Goal: Information Seeking & Learning: Learn about a topic

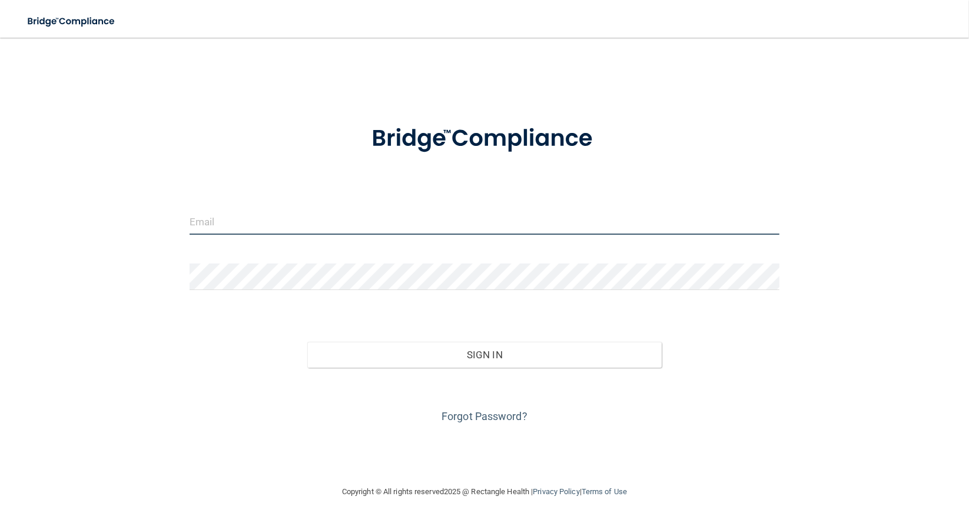
click at [297, 213] on input "email" at bounding box center [484, 221] width 590 height 26
type input "[EMAIL_ADDRESS][DOMAIN_NAME]"
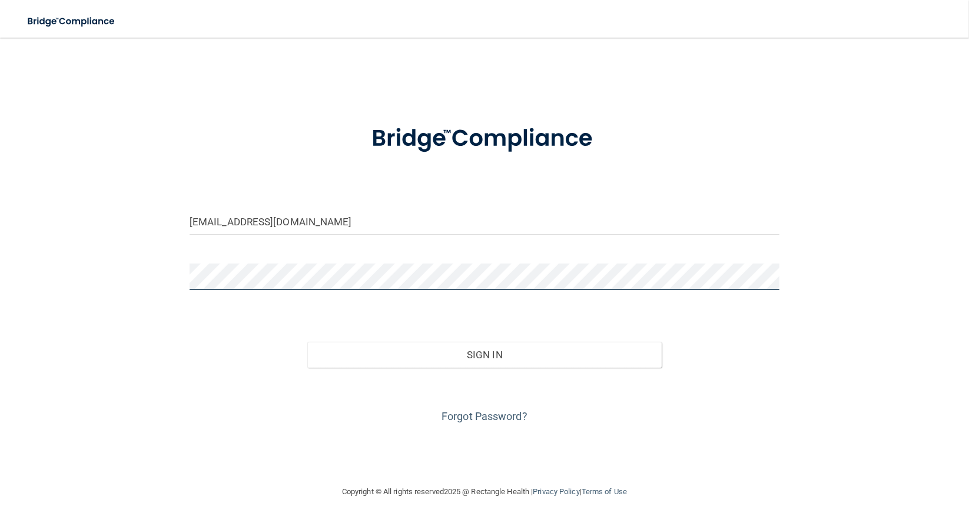
click at [307, 342] on button "Sign In" at bounding box center [484, 355] width 354 height 26
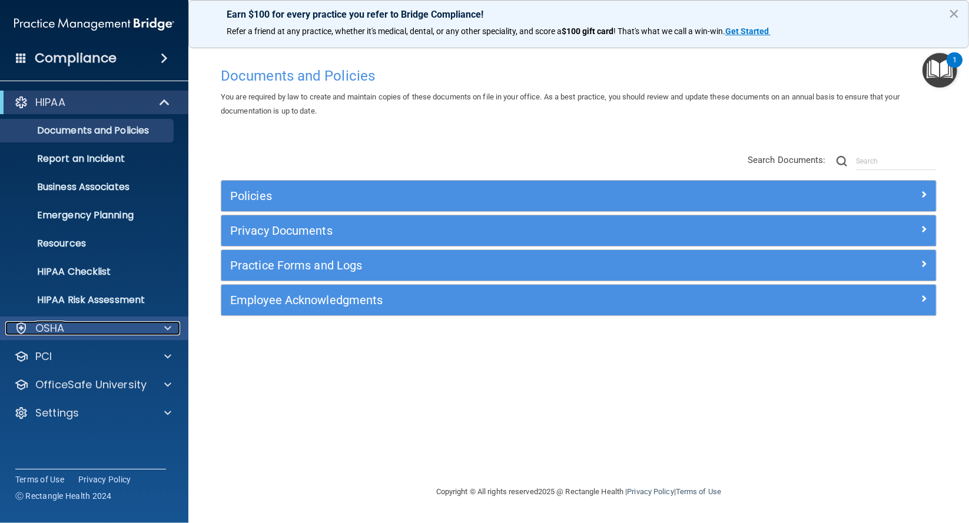
click at [162, 330] on div at bounding box center [165, 328] width 29 height 14
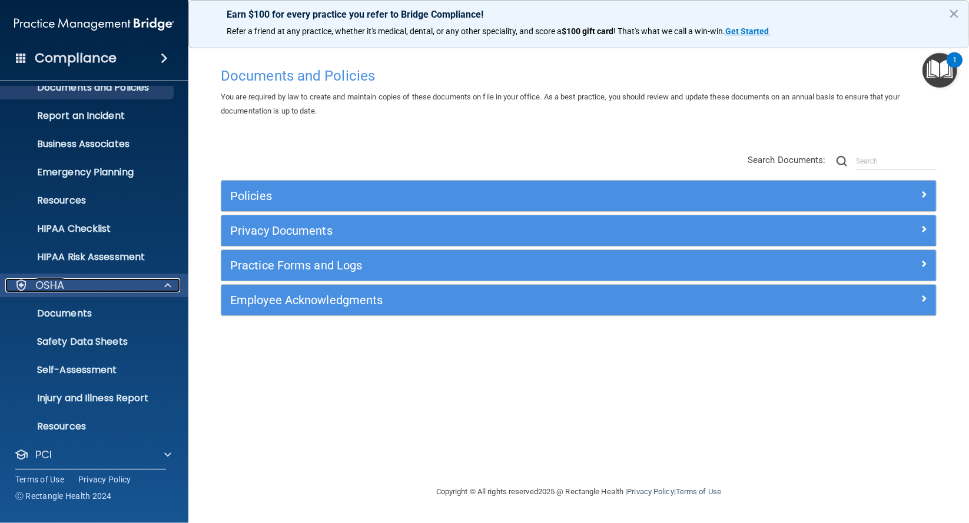
scroll to position [106, 0]
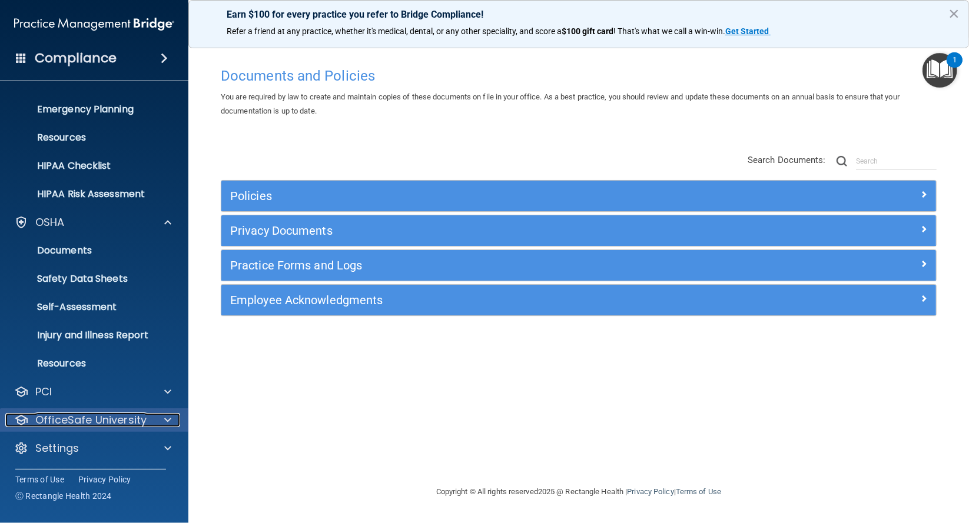
click at [168, 420] on span at bounding box center [167, 420] width 7 height 14
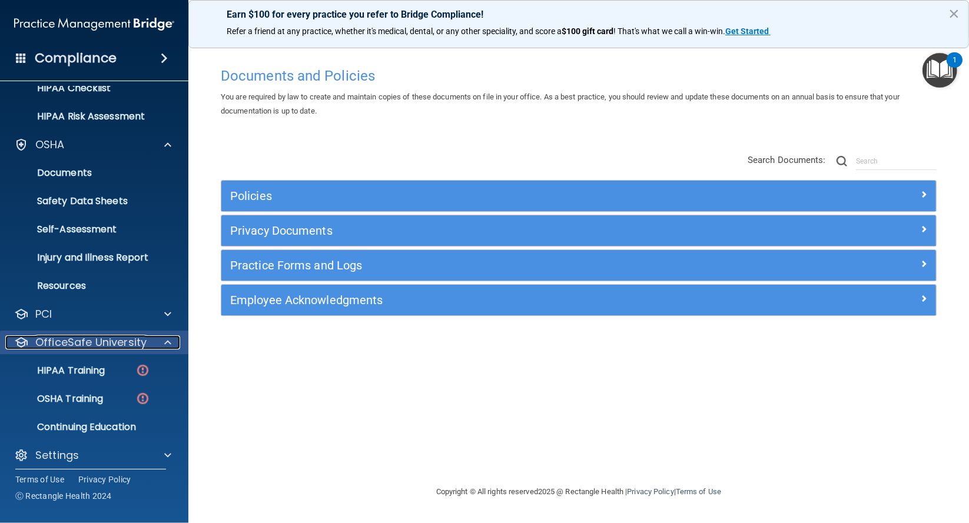
scroll to position [191, 0]
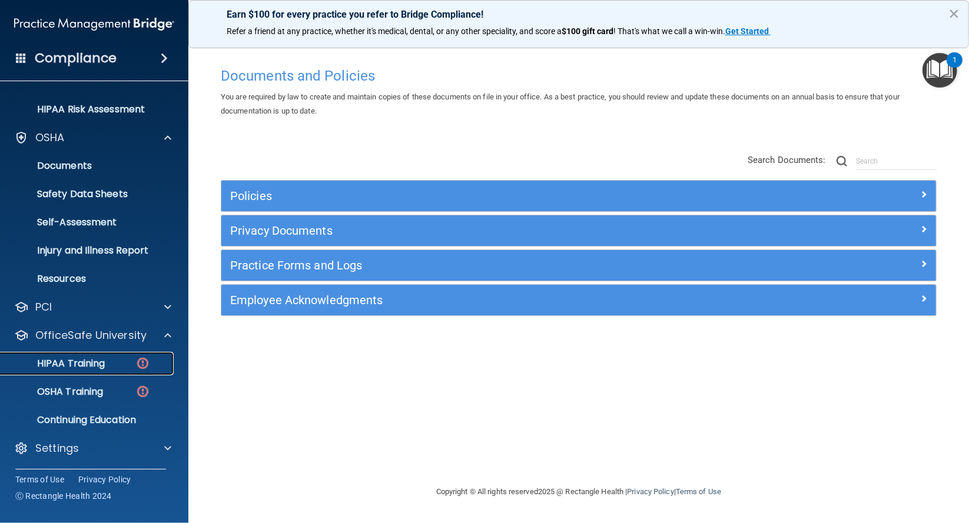
click at [97, 367] on p "HIPAA Training" at bounding box center [56, 364] width 97 height 12
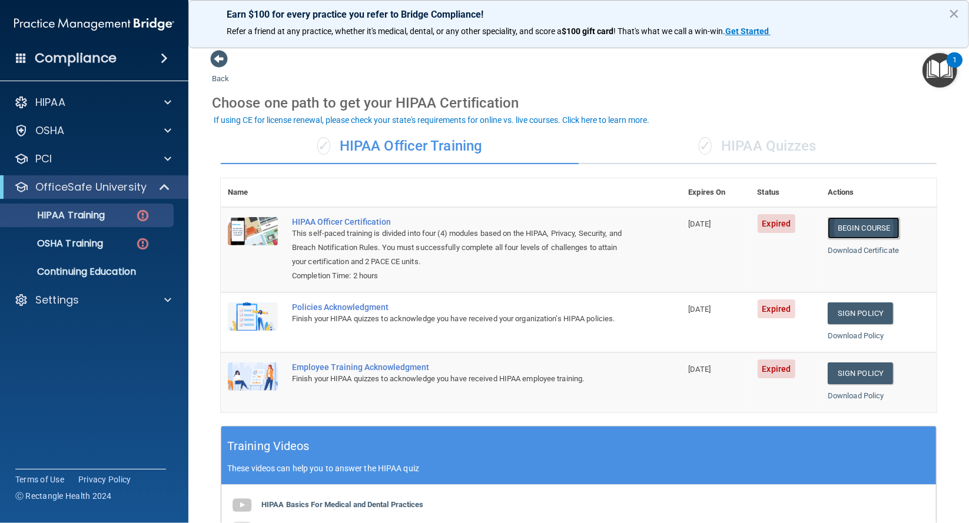
click at [852, 222] on link "Begin Course" at bounding box center [863, 228] width 72 height 22
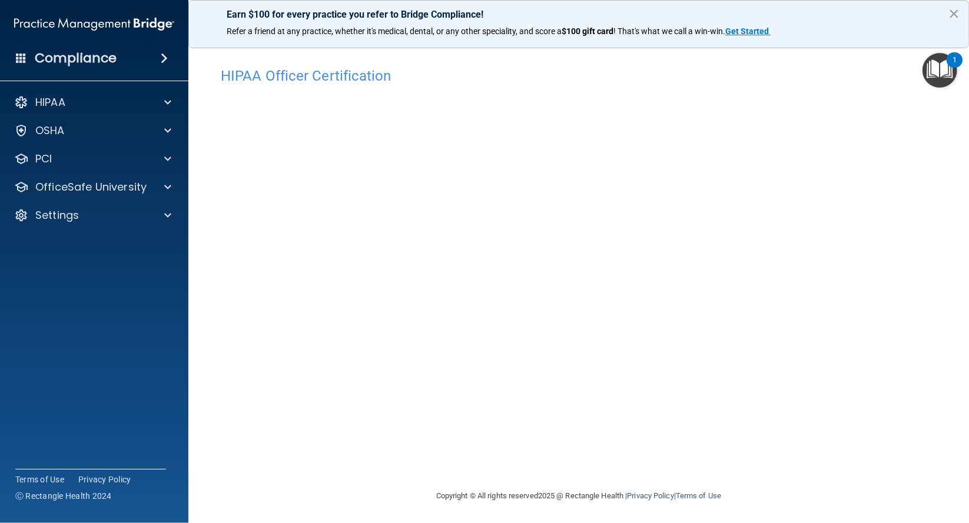
scroll to position [1, 0]
click at [71, 180] on p "OfficeSafe University" at bounding box center [90, 187] width 111 height 14
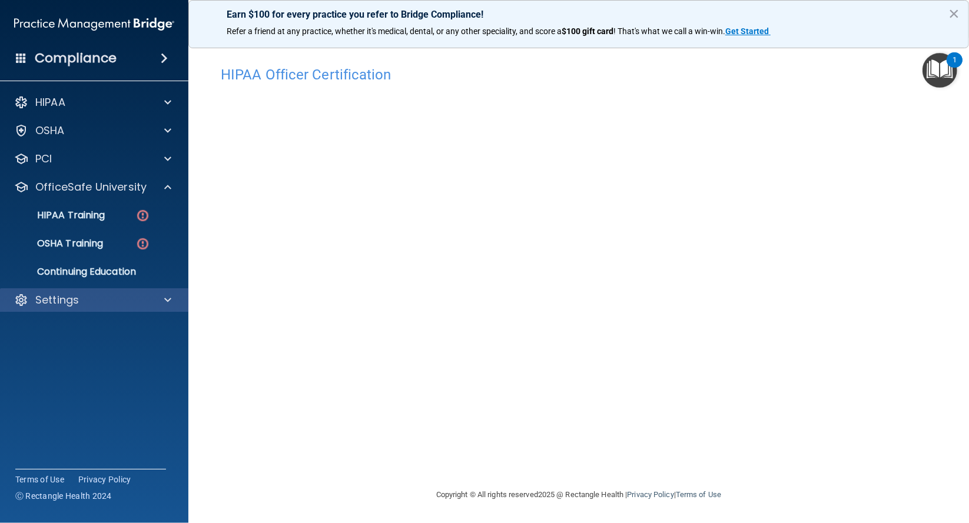
click at [49, 310] on div "Settings" at bounding box center [94, 300] width 189 height 24
click at [159, 298] on div at bounding box center [165, 300] width 29 height 14
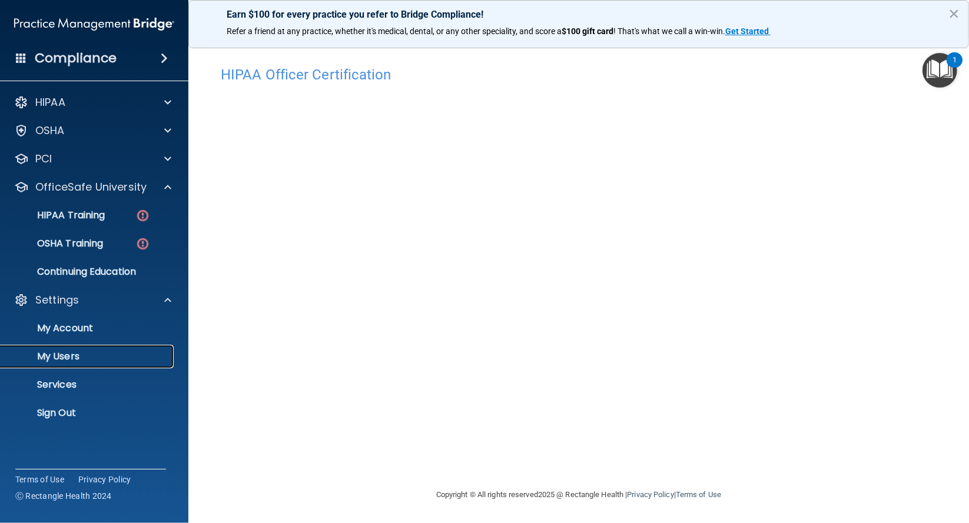
click at [98, 360] on p "My Users" at bounding box center [88, 357] width 161 height 12
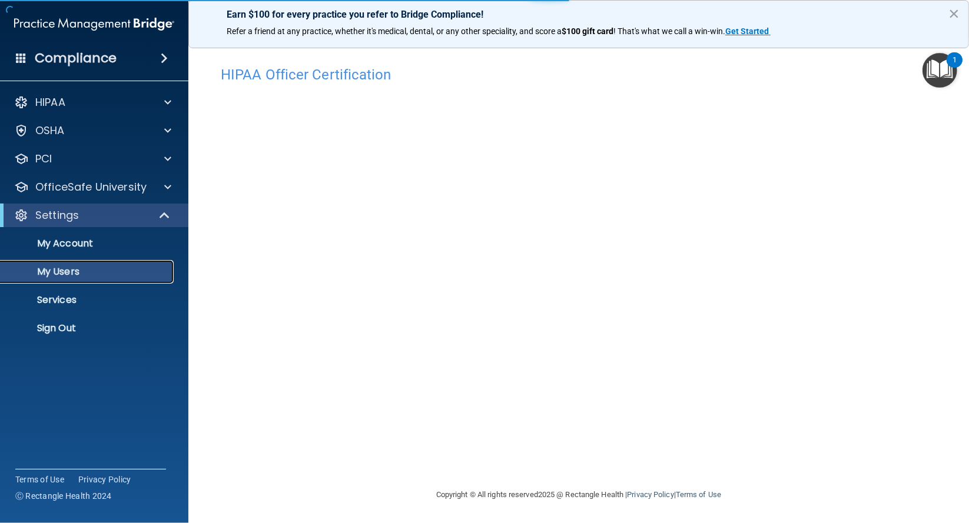
click at [51, 271] on p "My Users" at bounding box center [88, 272] width 161 height 12
select select "20"
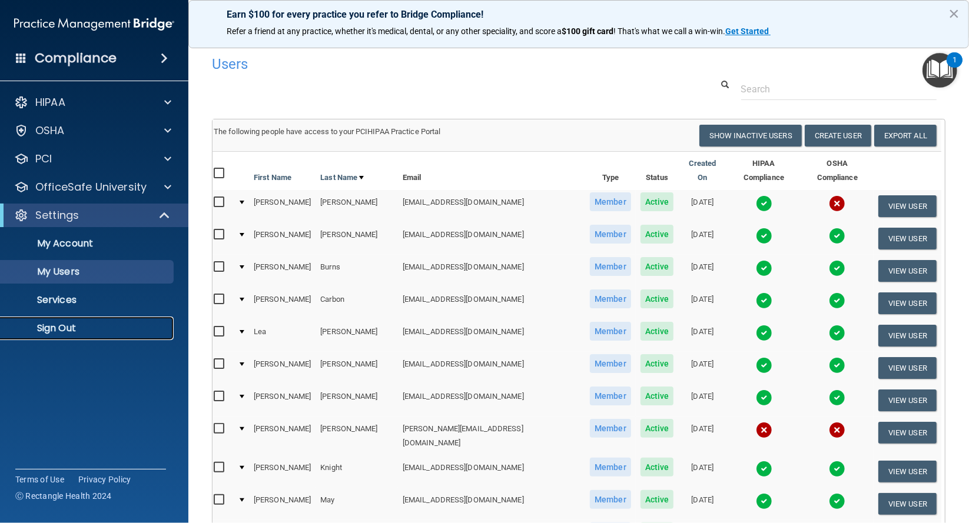
click at [35, 329] on p "Sign Out" at bounding box center [88, 328] width 161 height 12
